Goal: Use online tool/utility

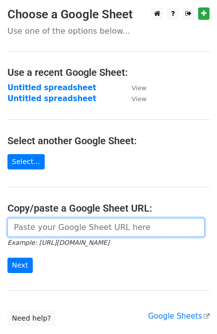
click at [67, 229] on input "url" at bounding box center [105, 227] width 197 height 19
paste input "[URL][DOMAIN_NAME]"
type input "[URL][DOMAIN_NAME]"
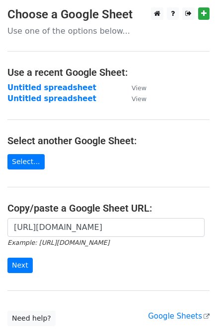
scroll to position [0, 0]
click at [17, 264] on input "Next" at bounding box center [19, 265] width 25 height 15
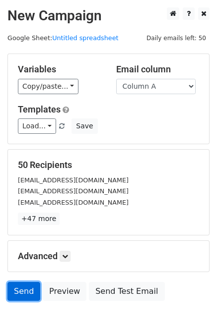
click at [21, 292] on link "Send" at bounding box center [23, 291] width 33 height 19
